Goal: Task Accomplishment & Management: Manage account settings

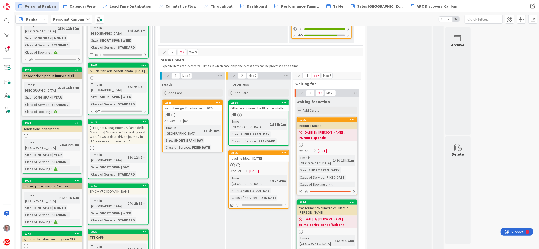
scroll to position [452, 0]
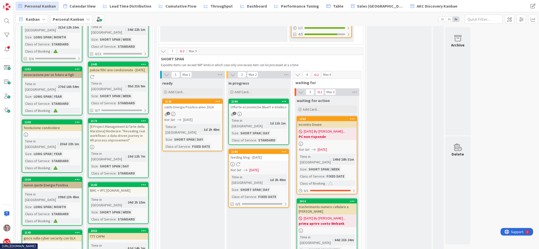
click at [272, 154] on div "feeding blog - [DATE]" at bounding box center [259, 157] width 60 height 7
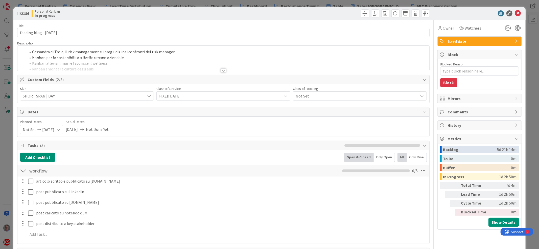
click at [221, 70] on div at bounding box center [224, 71] width 6 height 4
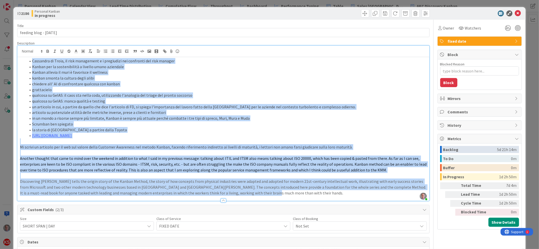
drag, startPoint x: 32, startPoint y: 58, endPoint x: 289, endPoint y: 229, distance: 308.8
click at [289, 229] on div "Title 25 / 128 feeding blog - [DATE] Description [PERSON_NAME] just joined Cass…" at bounding box center [223, 229] width 412 height 418
copy div "Loremipsu do Sitam, co adip elitseddoe t i utlaboreet dol magnaaliq eni admi ve…"
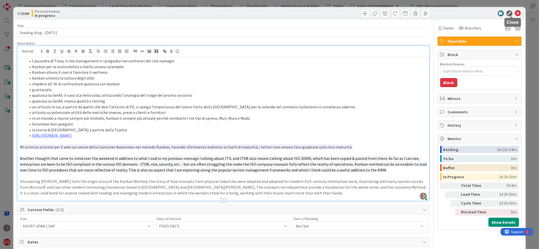
click at [515, 11] on icon at bounding box center [518, 13] width 6 height 6
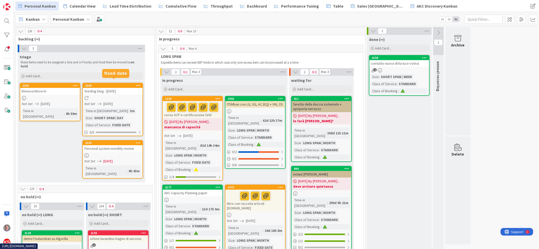
click at [122, 84] on div "2204" at bounding box center [113, 86] width 57 height 4
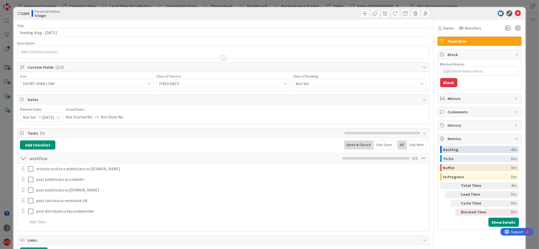
click at [221, 59] on div at bounding box center [224, 58] width 6 height 4
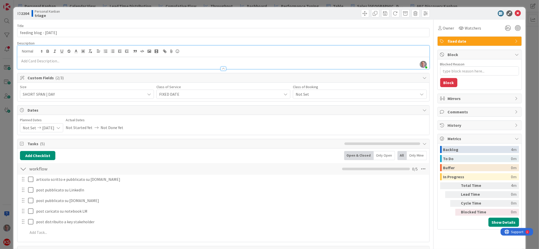
click at [198, 60] on p at bounding box center [223, 61] width 407 height 6
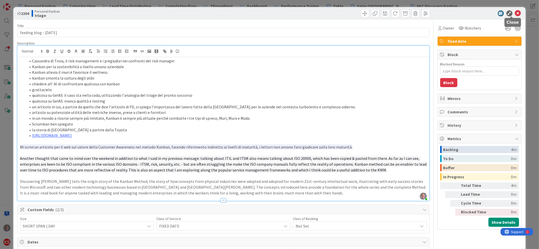
click at [515, 13] on icon at bounding box center [518, 13] width 6 height 6
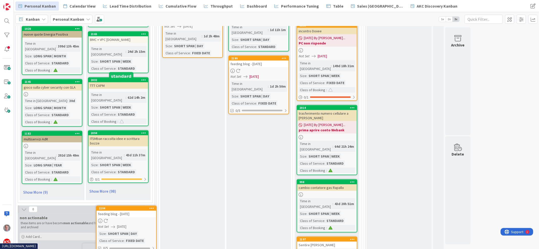
scroll to position [549, 0]
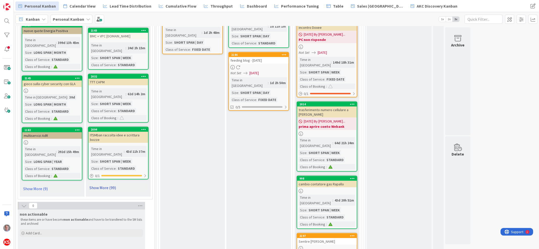
click at [113, 184] on link "Show More (99)" at bounding box center [118, 188] width 61 height 8
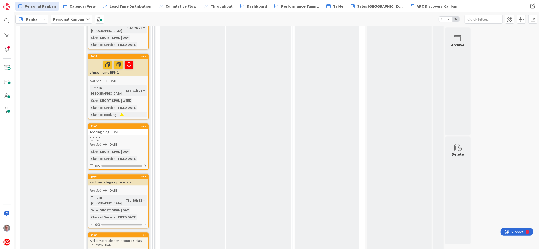
scroll to position [0, 0]
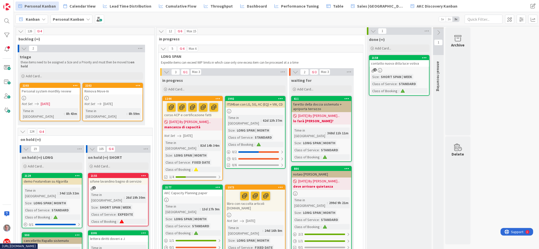
click at [138, 84] on icon at bounding box center [138, 86] width 5 height 4
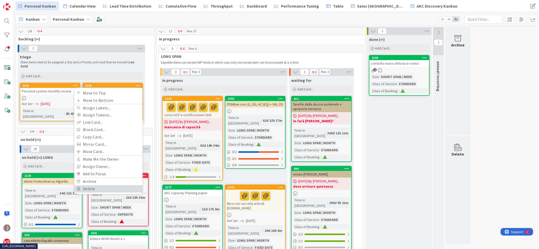
click at [106, 186] on link "Delete" at bounding box center [108, 188] width 68 height 7
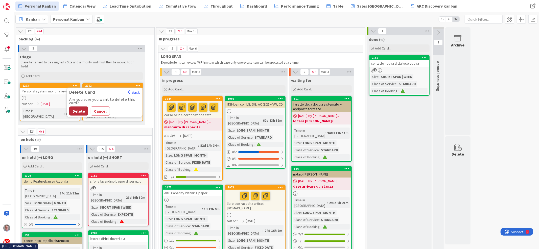
click at [83, 107] on button "Delete" at bounding box center [78, 110] width 19 height 9
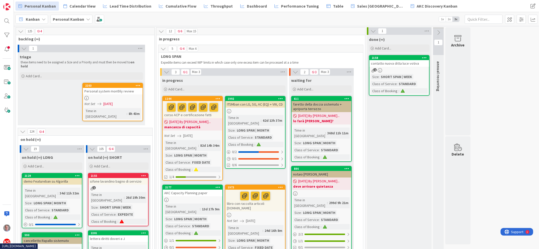
click at [130, 88] on div "Personal system monthly review" at bounding box center [113, 91] width 60 height 7
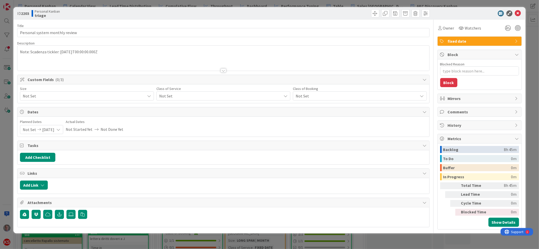
click at [105, 97] on span "Not Set" at bounding box center [83, 96] width 120 height 7
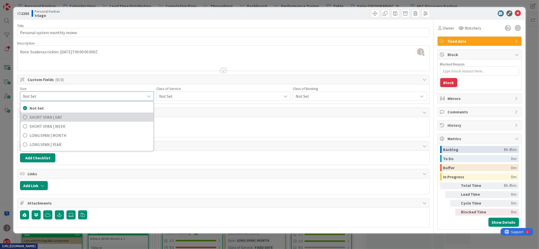
click at [90, 115] on span "SHORT SPAN | DAY" at bounding box center [90, 118] width 121 height 8
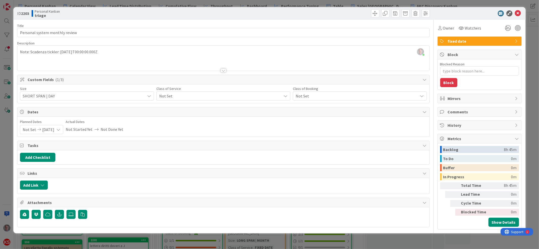
click at [184, 98] on span "Not Set" at bounding box center [219, 96] width 120 height 7
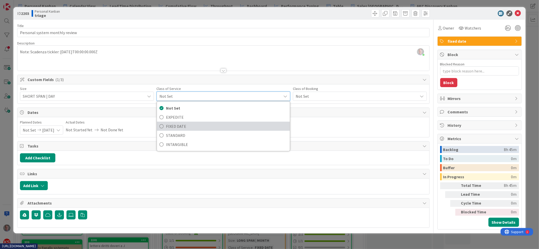
click at [179, 123] on span "FIXED DATE" at bounding box center [226, 127] width 121 height 8
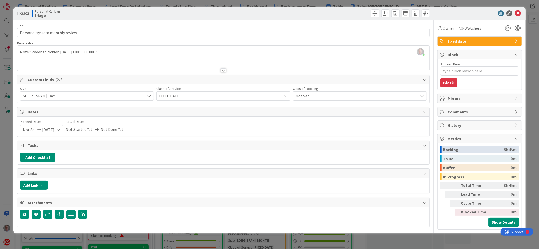
type textarea "x"
click at [520, 15] on icon at bounding box center [518, 13] width 6 height 6
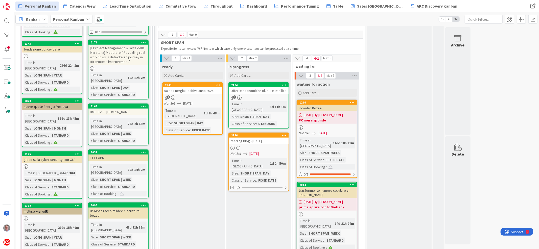
scroll to position [453, 0]
